Goal: Information Seeking & Learning: Learn about a topic

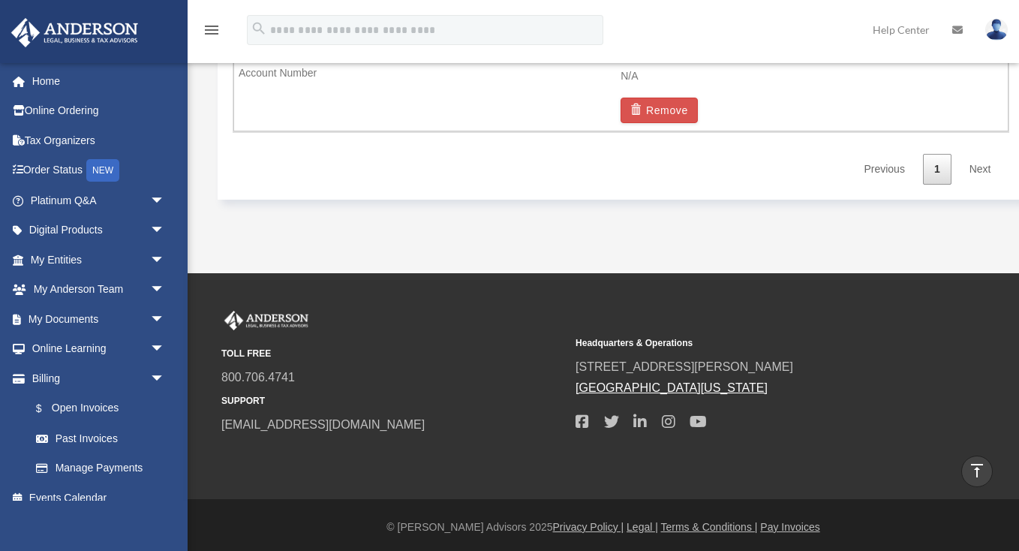
scroll to position [1117, 0]
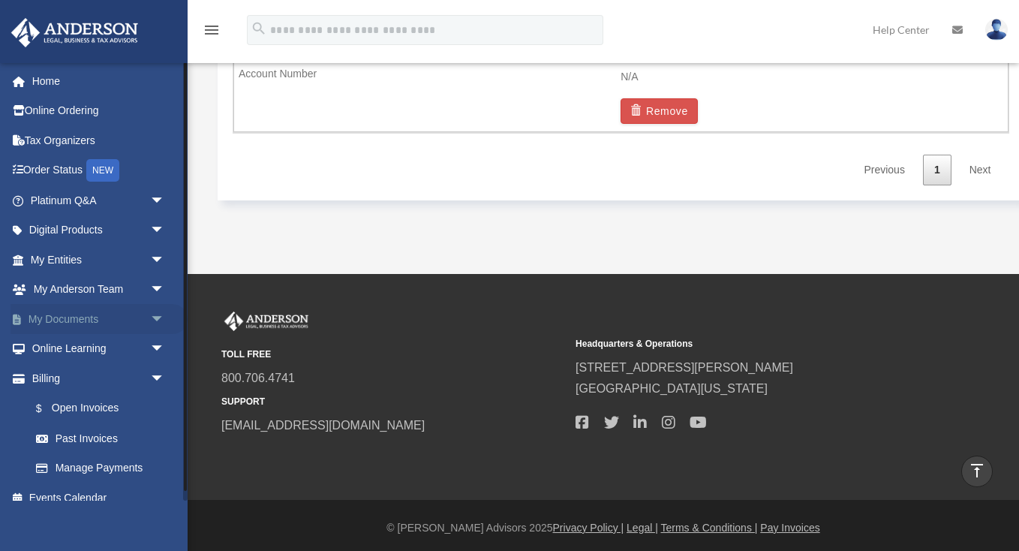
click at [56, 318] on link "My Documents arrow_drop_down" at bounding box center [99, 319] width 177 height 30
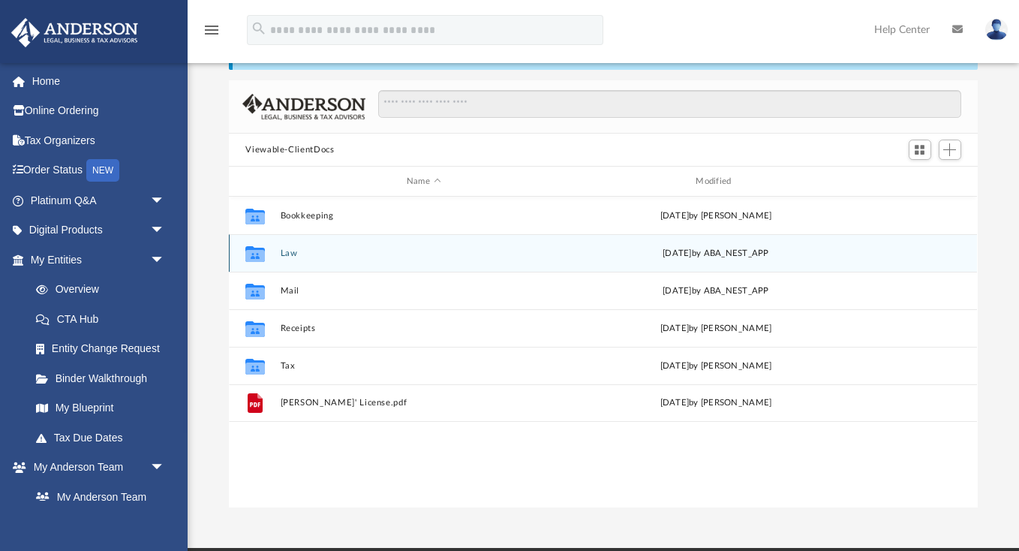
scroll to position [93, 0]
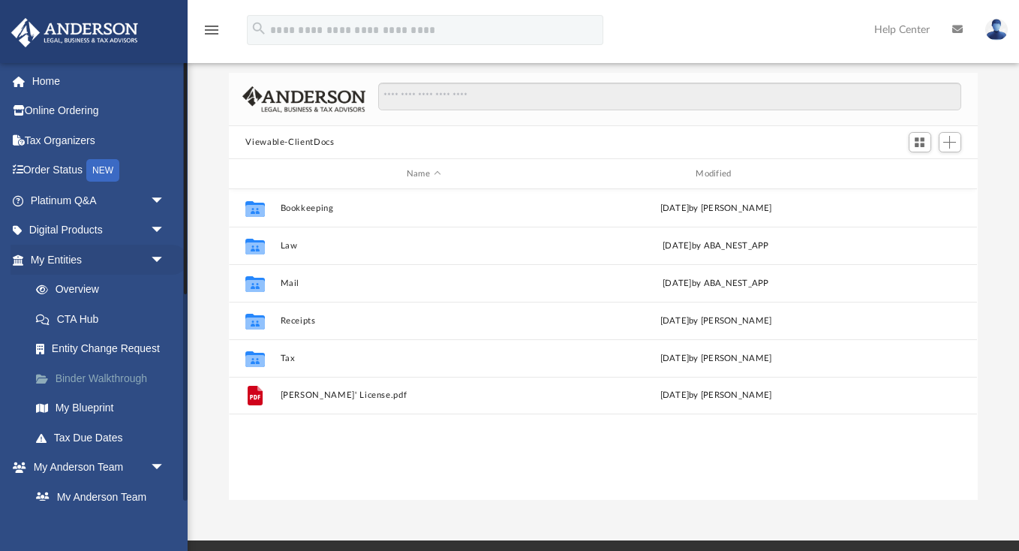
click at [116, 371] on link "Binder Walkthrough" at bounding box center [104, 378] width 167 height 30
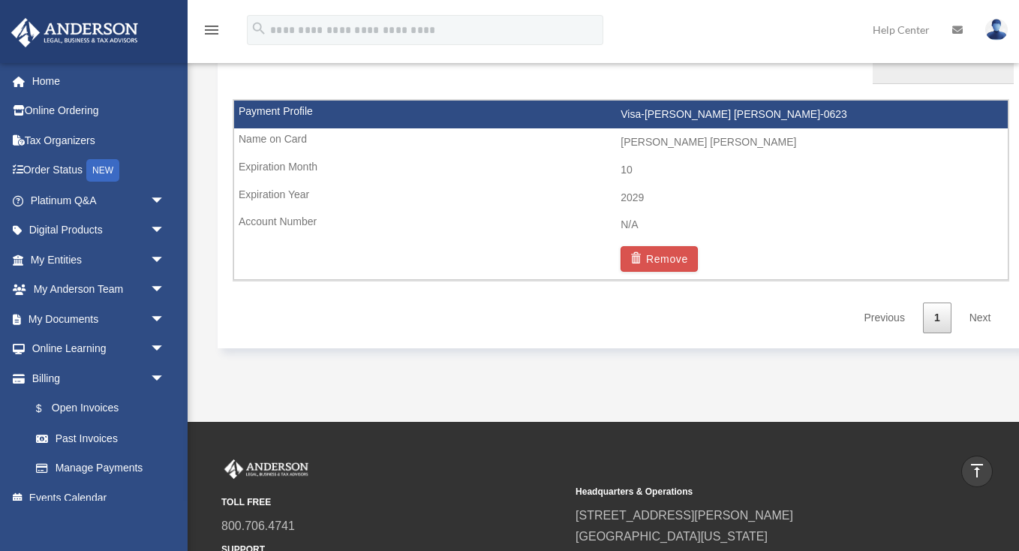
scroll to position [966, 0]
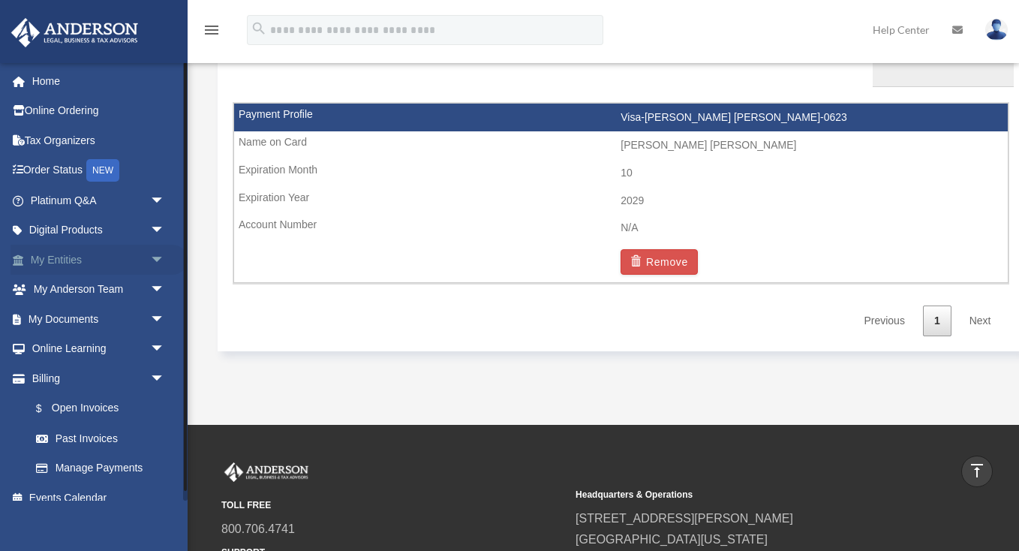
click at [63, 252] on link "My Entities arrow_drop_down" at bounding box center [99, 260] width 177 height 30
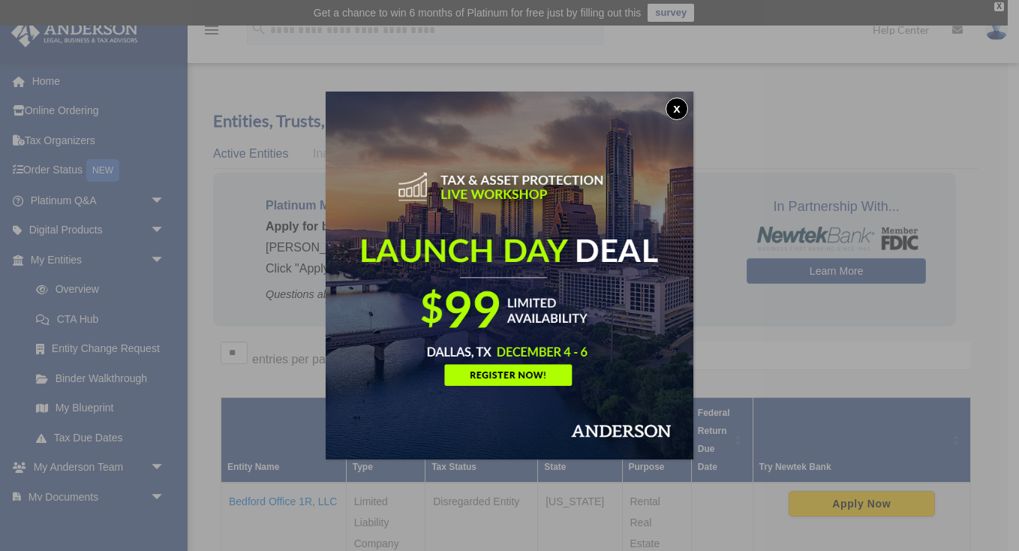
click at [679, 107] on button "x" at bounding box center [676, 109] width 23 height 23
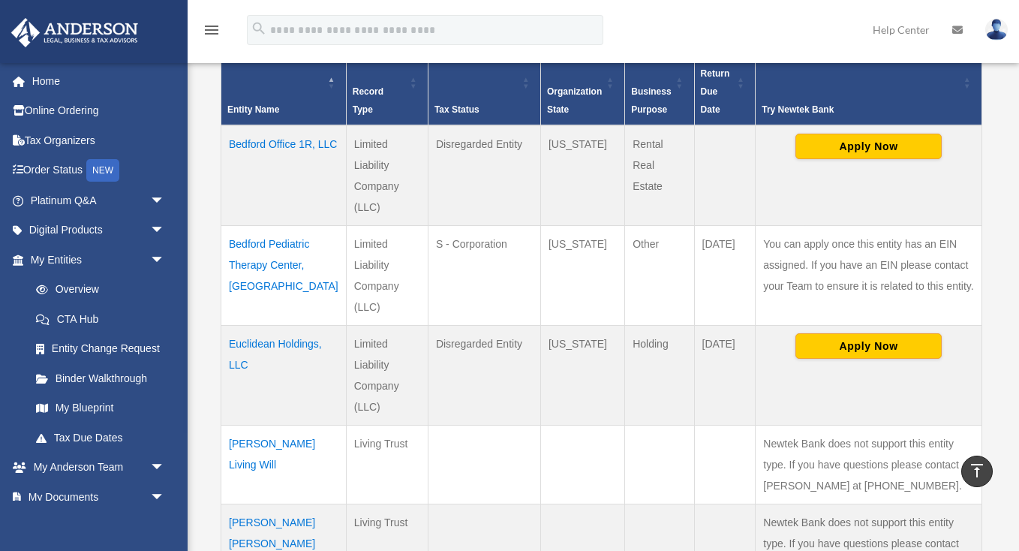
scroll to position [350, 0]
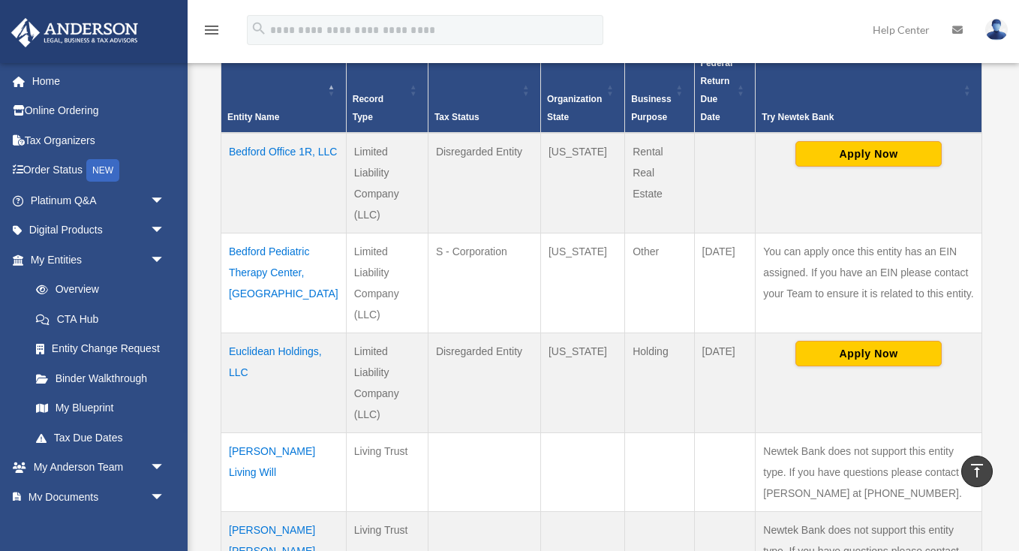
click at [272, 253] on td "Bedford Pediatric Therapy Center, PLLC" at bounding box center [283, 283] width 125 height 100
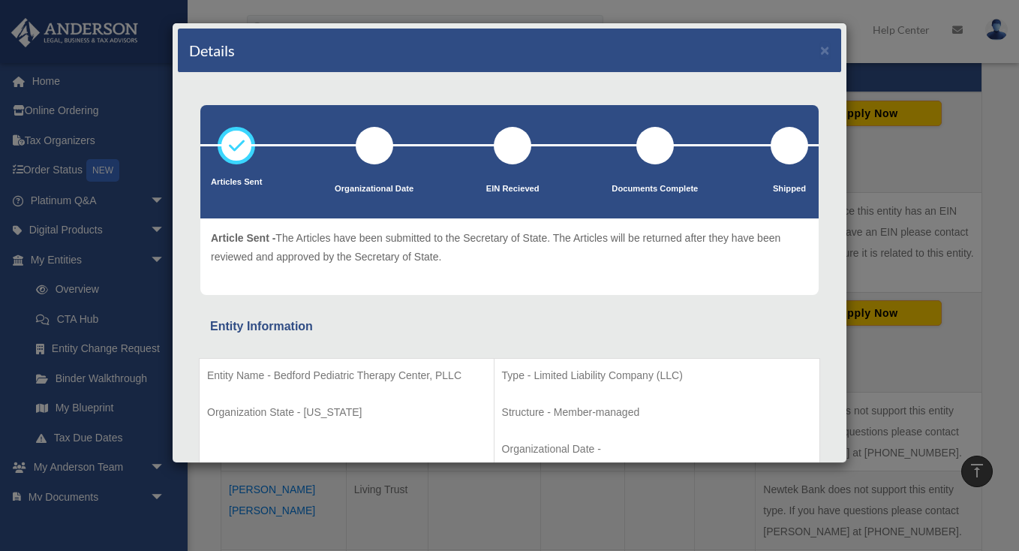
scroll to position [0, 0]
click at [828, 53] on button "×" at bounding box center [825, 50] width 10 height 16
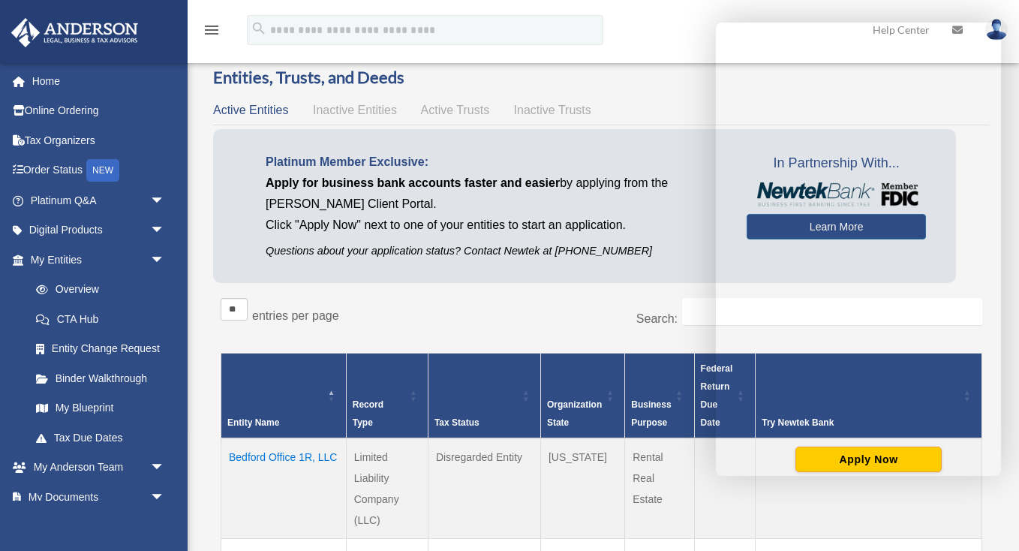
scroll to position [41, 0]
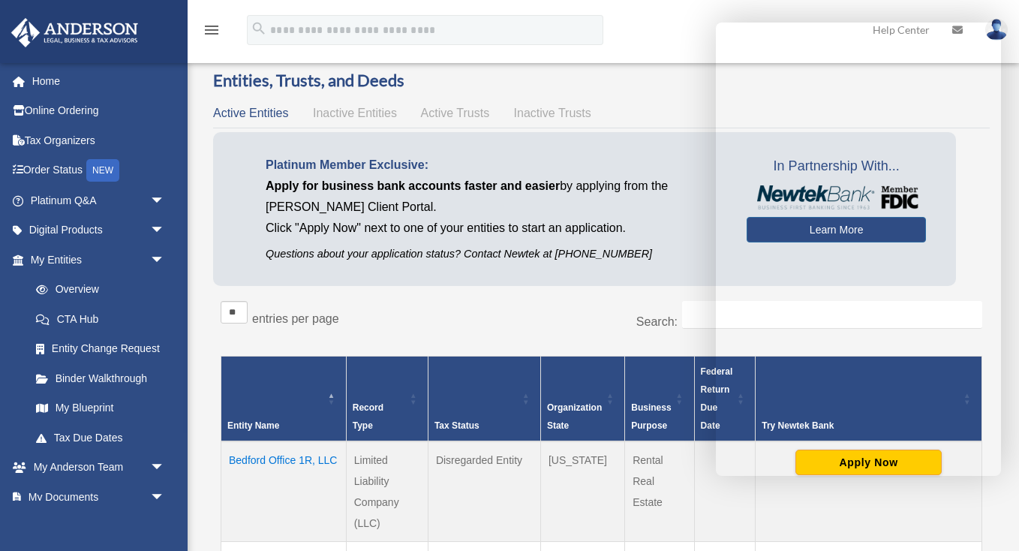
click at [368, 113] on span "Inactive Entities" at bounding box center [355, 113] width 84 height 13
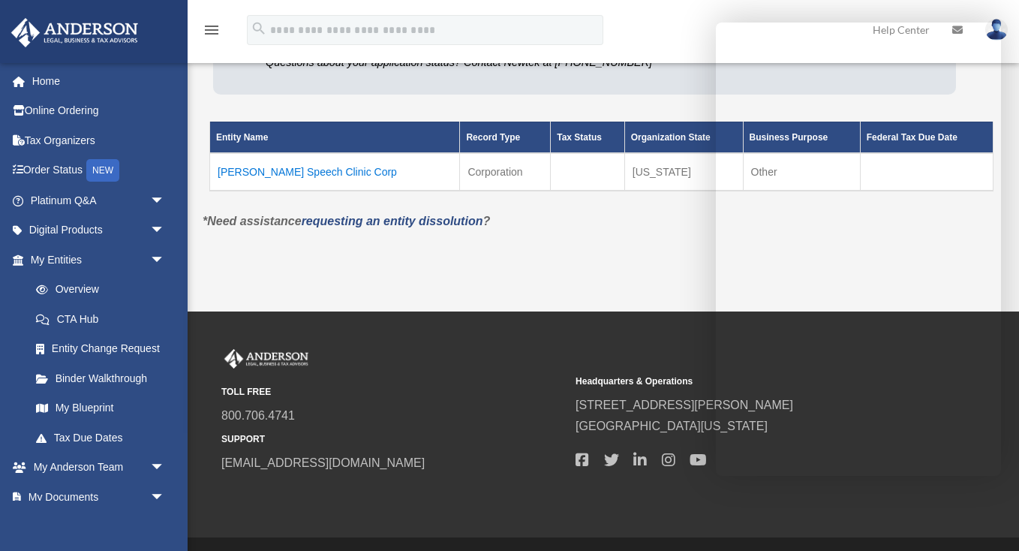
scroll to position [236, 0]
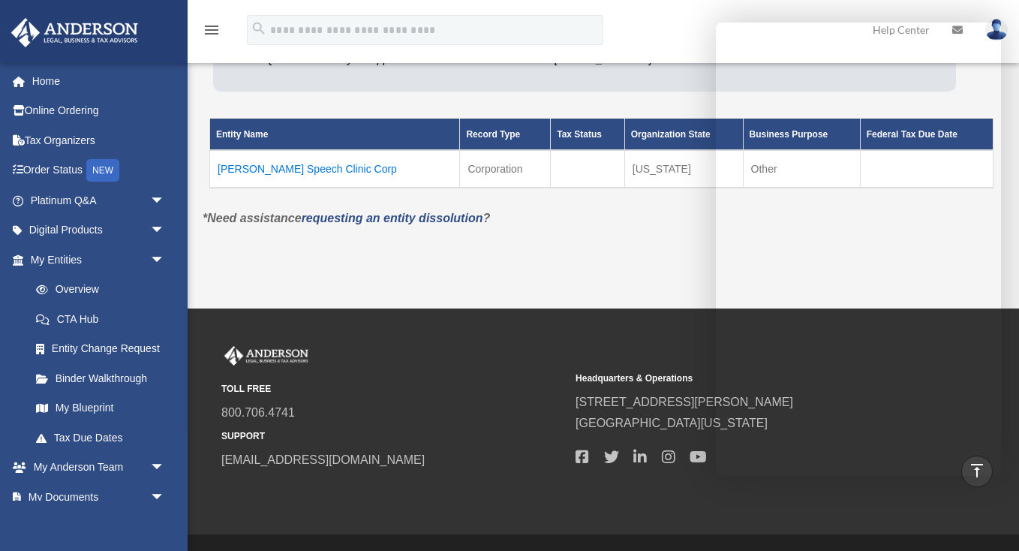
click at [612, 280] on div "Overview rosanacamposrios@gmail.com Sign Out rosanacamposrios@gmail.com Home On…" at bounding box center [509, 49] width 1019 height 518
click at [659, 218] on p "*Need assistance requesting an entity dissolution ?" at bounding box center [601, 218] width 820 height 21
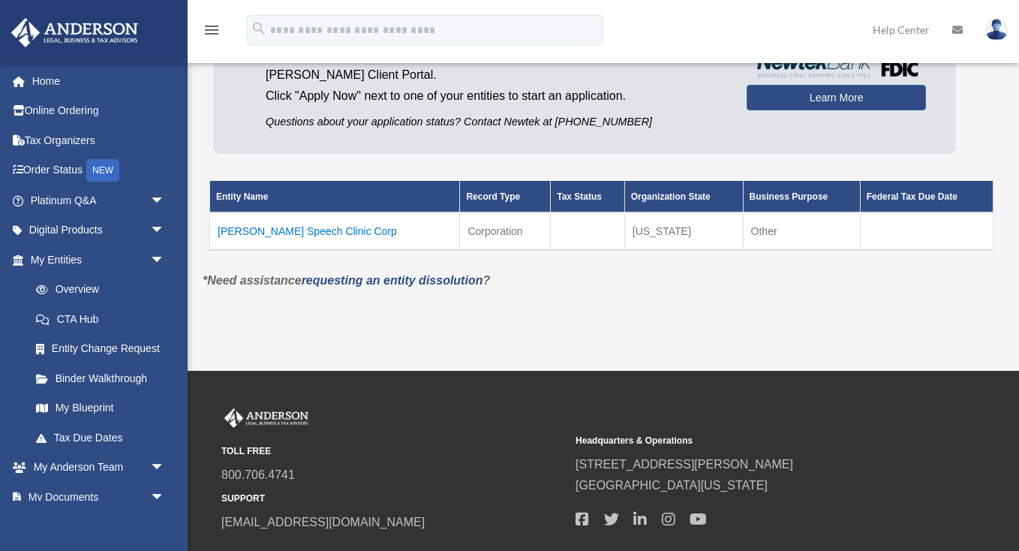
scroll to position [175, 0]
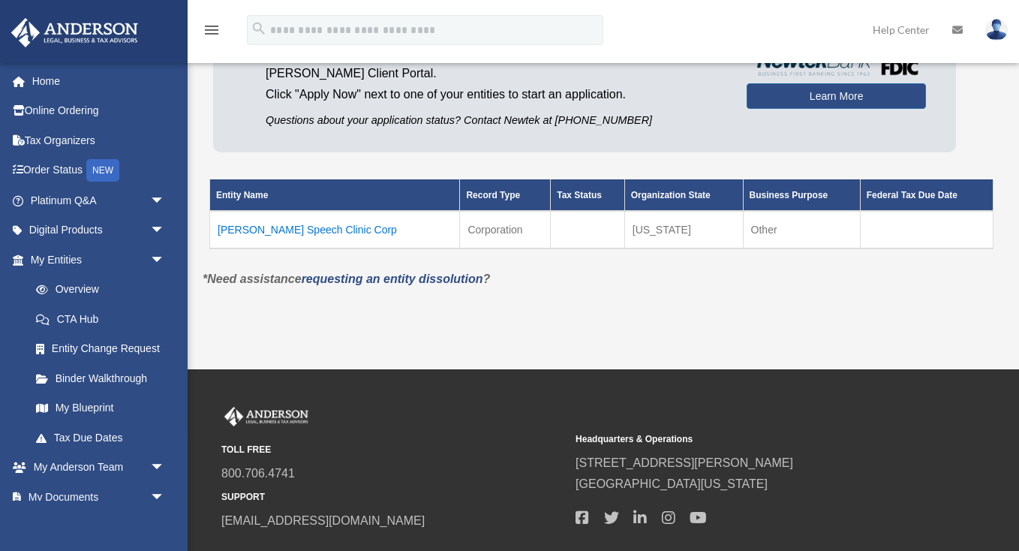
click at [296, 227] on td "[PERSON_NAME] Speech Clinic Corp" at bounding box center [335, 230] width 250 height 38
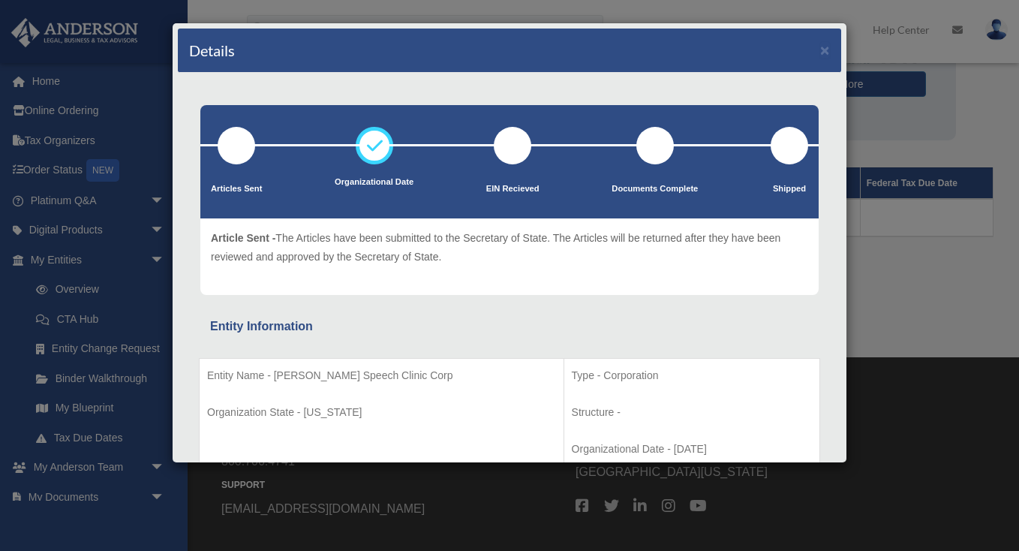
scroll to position [0, 0]
click at [929, 341] on div "Details × Articles Sent Organizational Date" at bounding box center [509, 275] width 1019 height 551
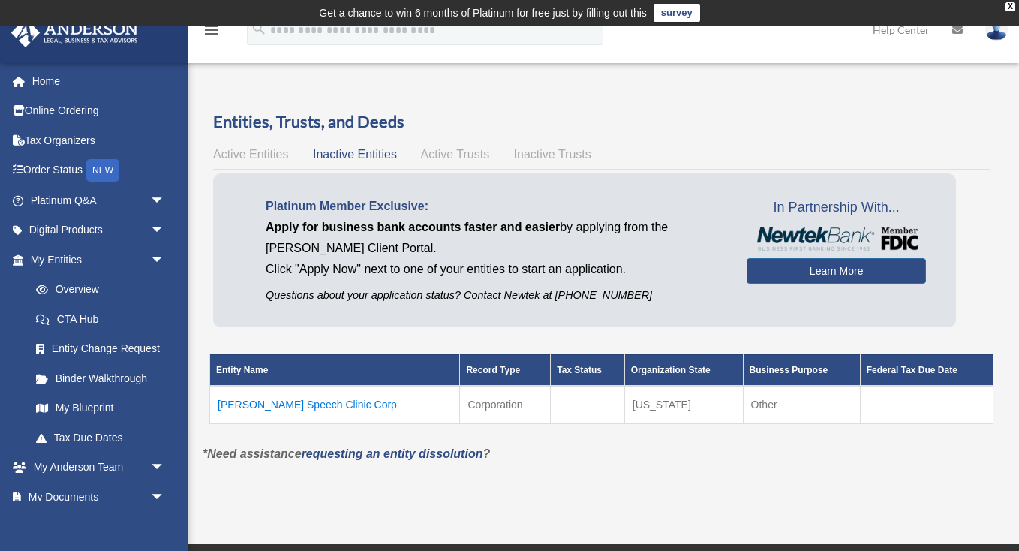
click at [252, 152] on span "Active Entities" at bounding box center [250, 154] width 75 height 13
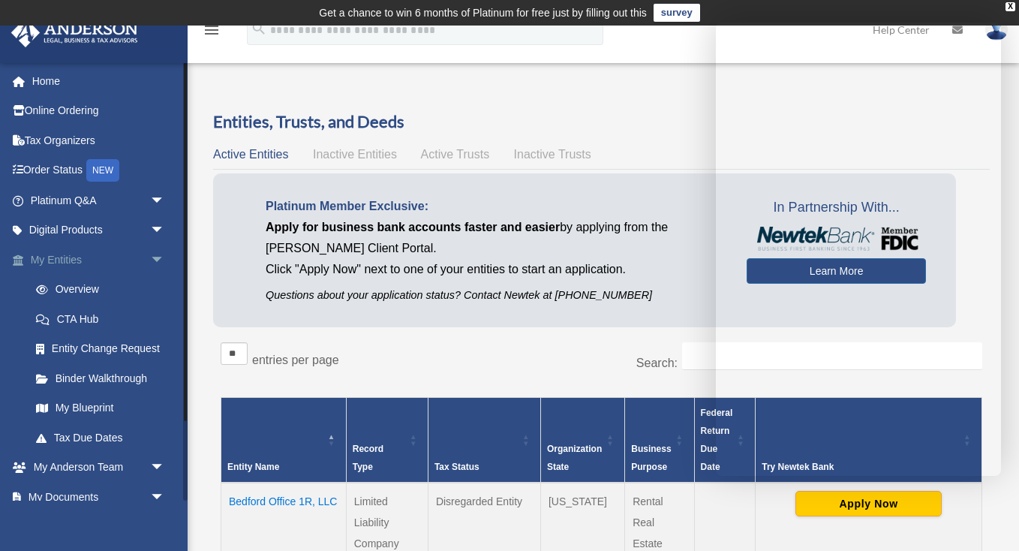
click at [68, 256] on link "My Entities arrow_drop_down" at bounding box center [99, 260] width 177 height 30
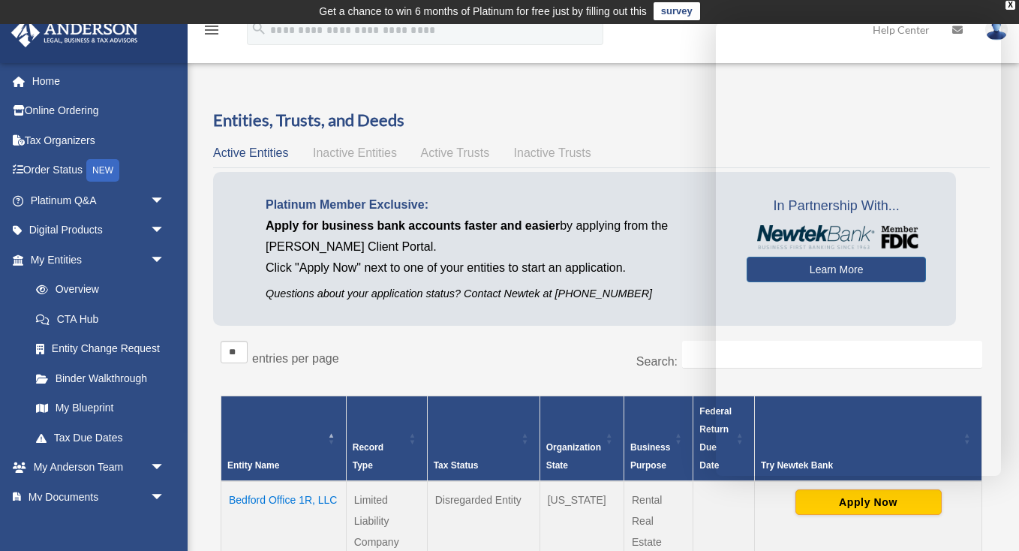
click at [587, 359] on div "** ** ** *** entries per page" at bounding box center [406, 360] width 370 height 38
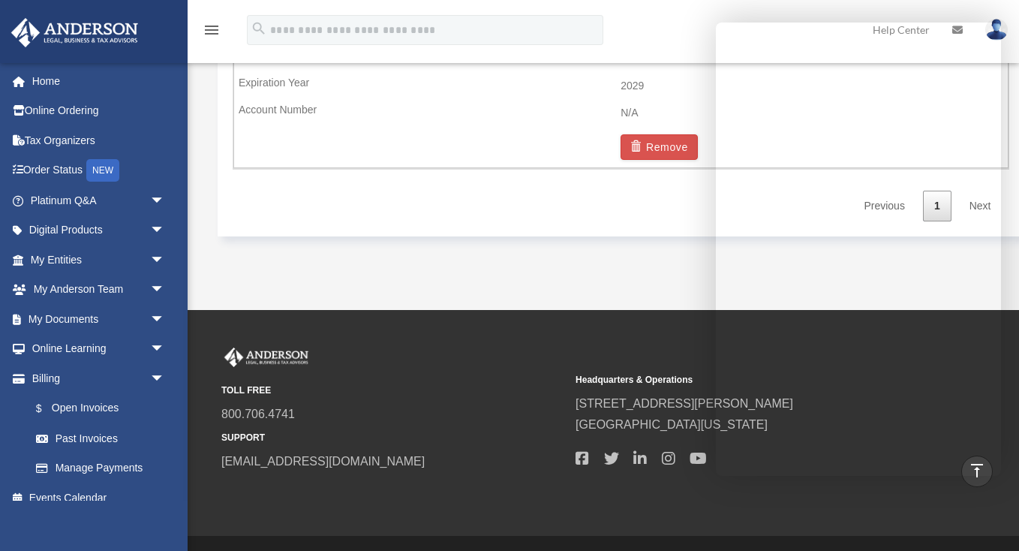
scroll to position [1065, 0]
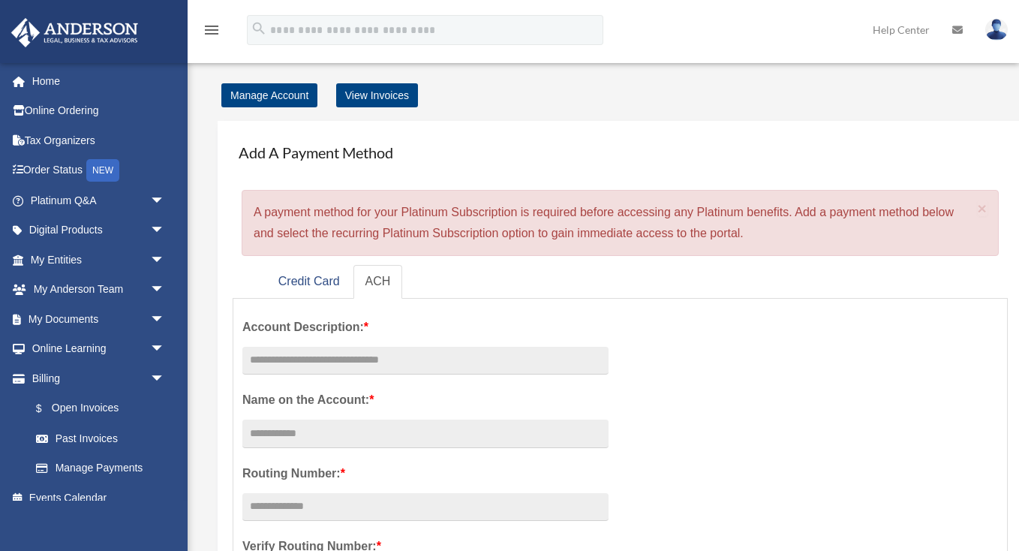
scroll to position [1065, 0]
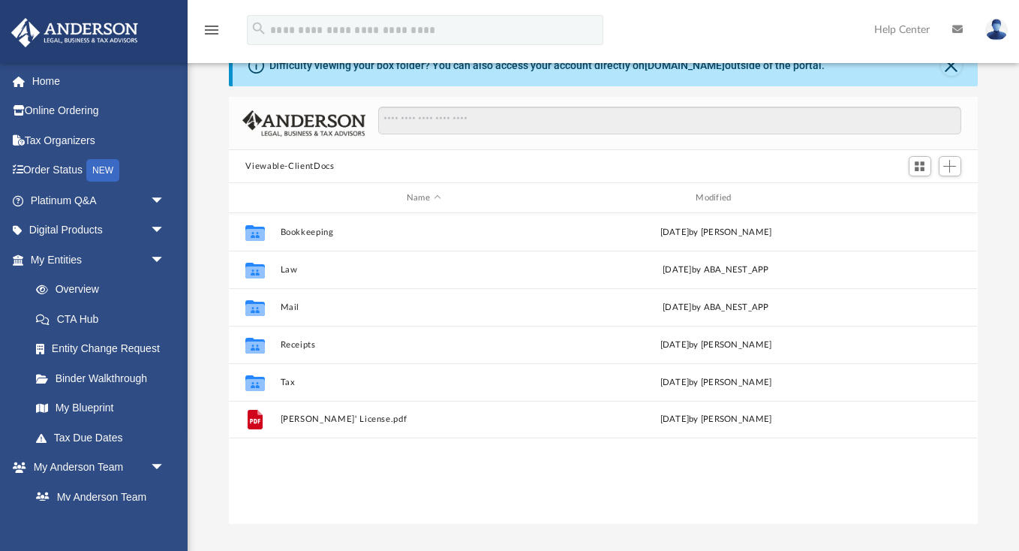
scroll to position [1, 1]
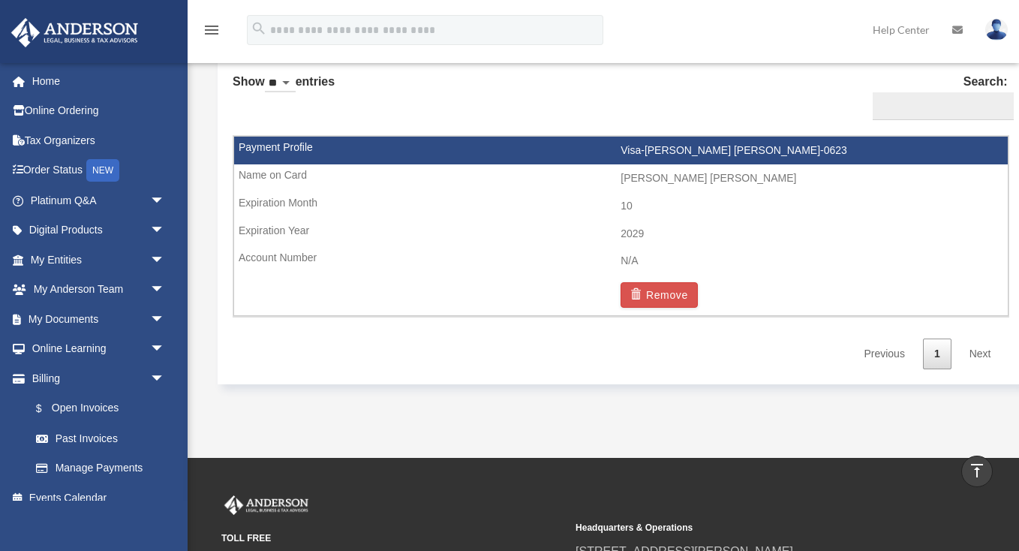
scroll to position [1024, 0]
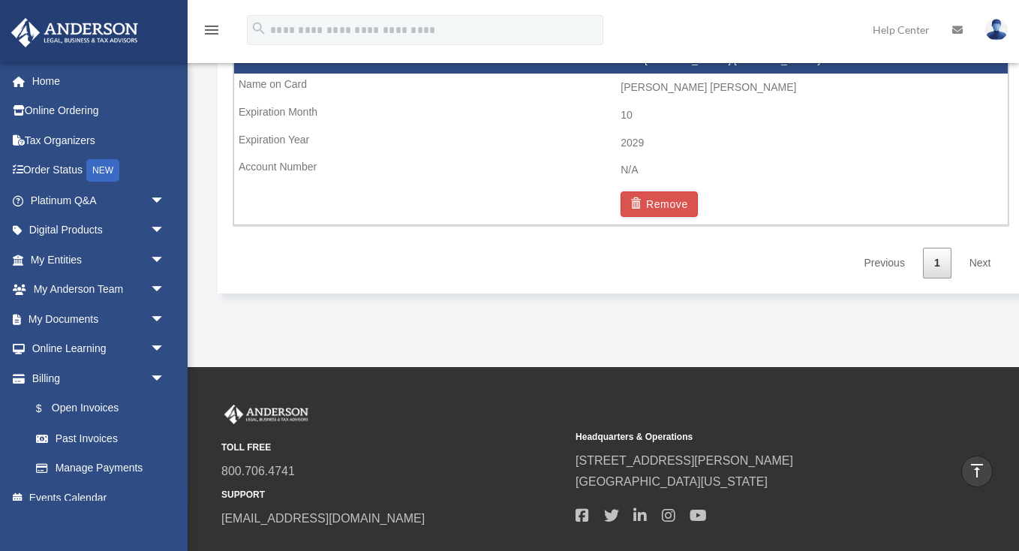
click at [975, 472] on icon "vertical_align_top" at bounding box center [977, 470] width 18 height 18
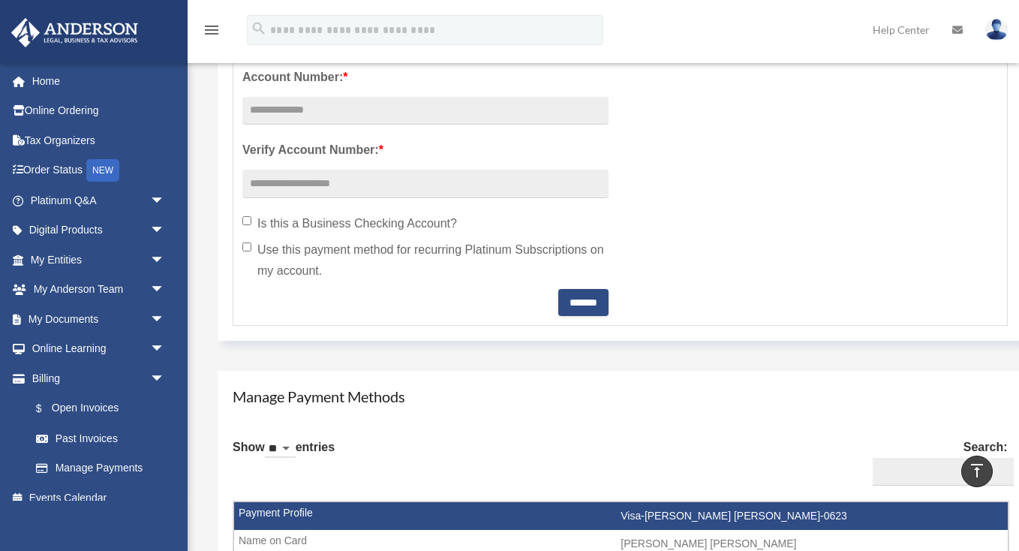
scroll to position [0, 0]
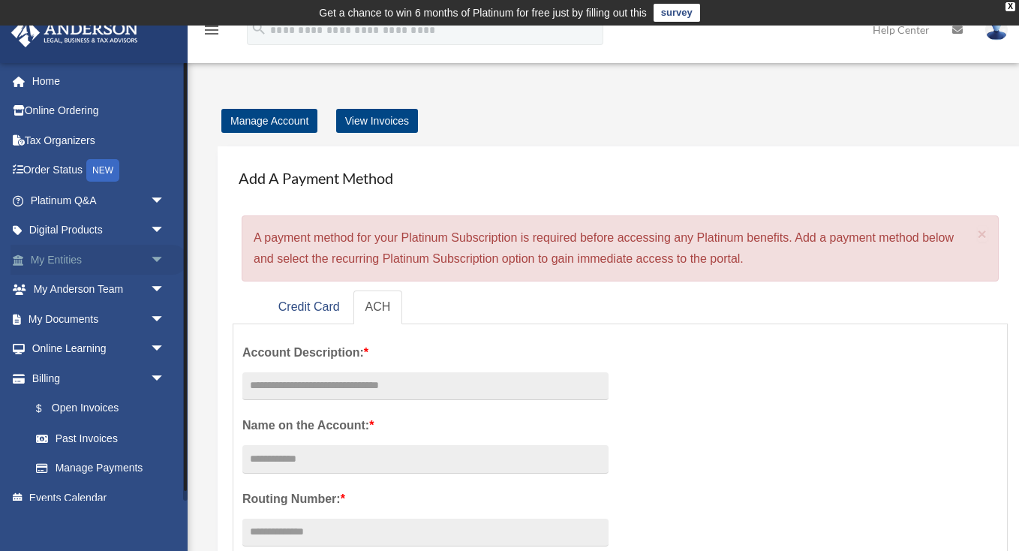
click at [64, 255] on link "My Entities arrow_drop_down" at bounding box center [99, 260] width 177 height 30
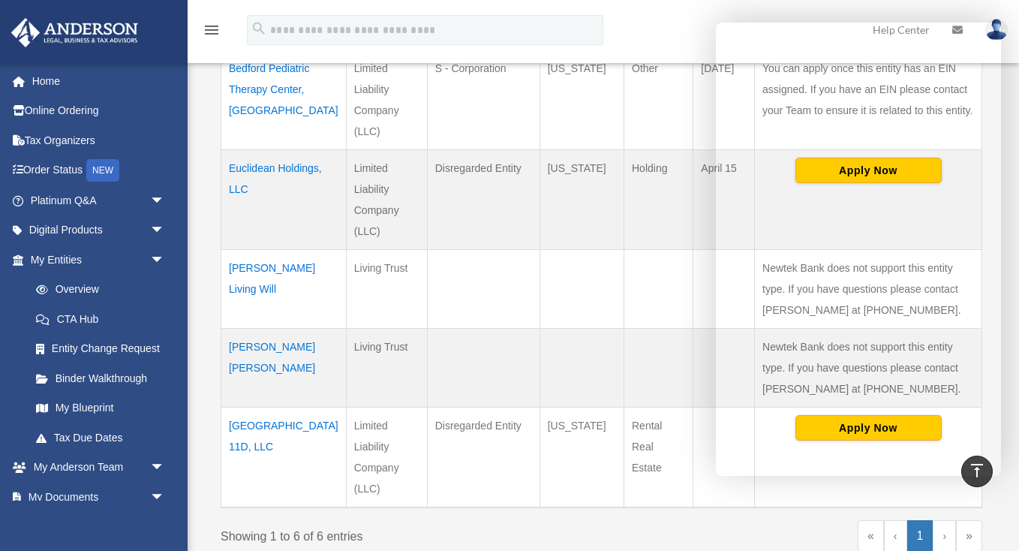
scroll to position [535, 0]
